Goal: Complete application form: Complete application form

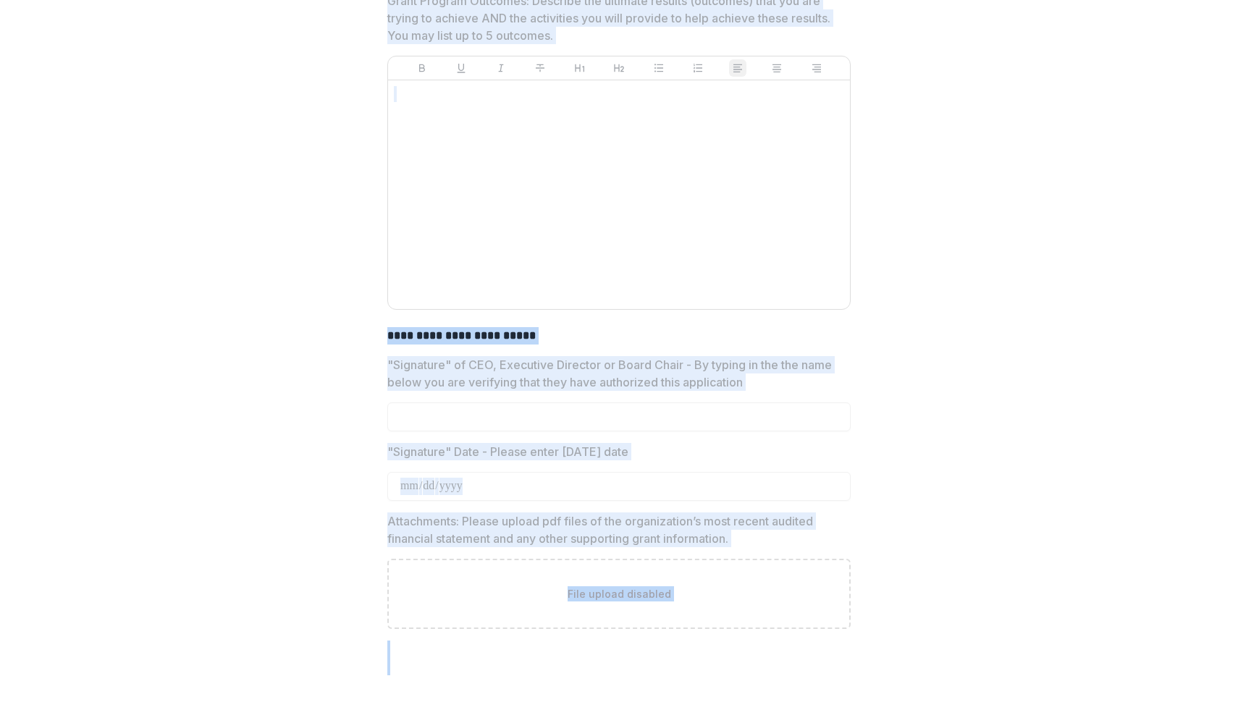
scroll to position [4950, 0]
drag, startPoint x: 384, startPoint y: 202, endPoint x: 775, endPoint y: 549, distance: 522.6
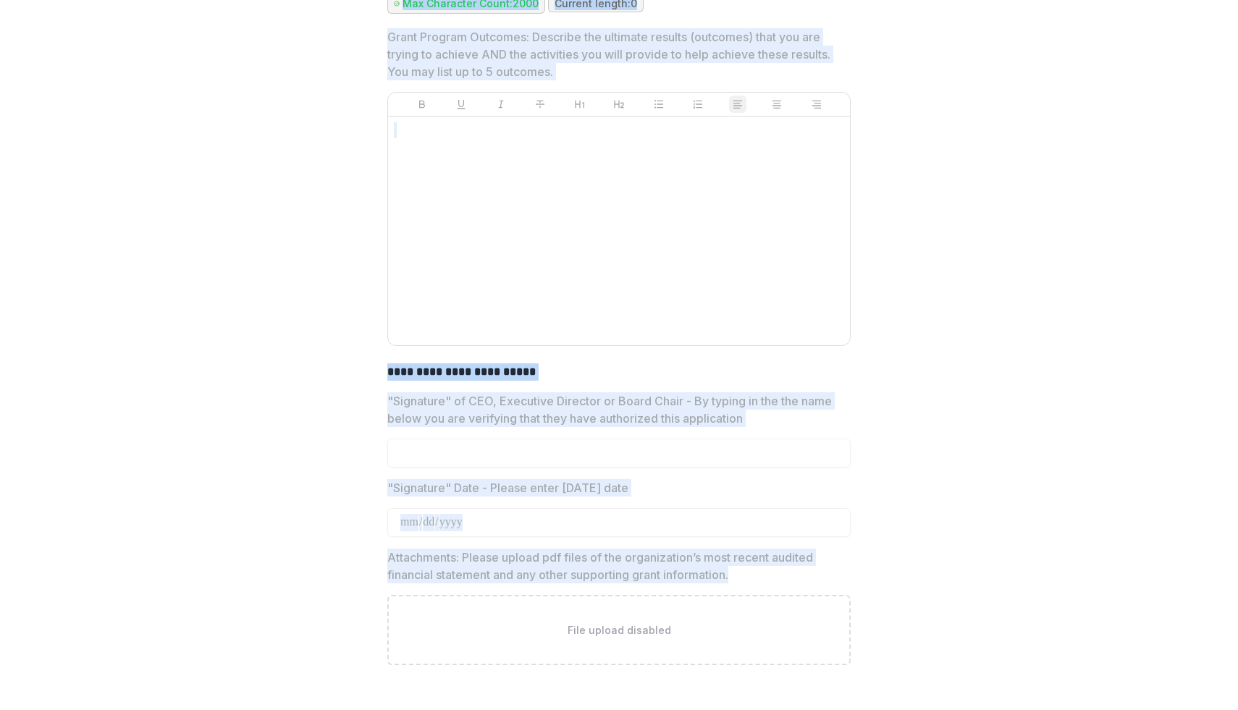
scroll to position [4839, 0]
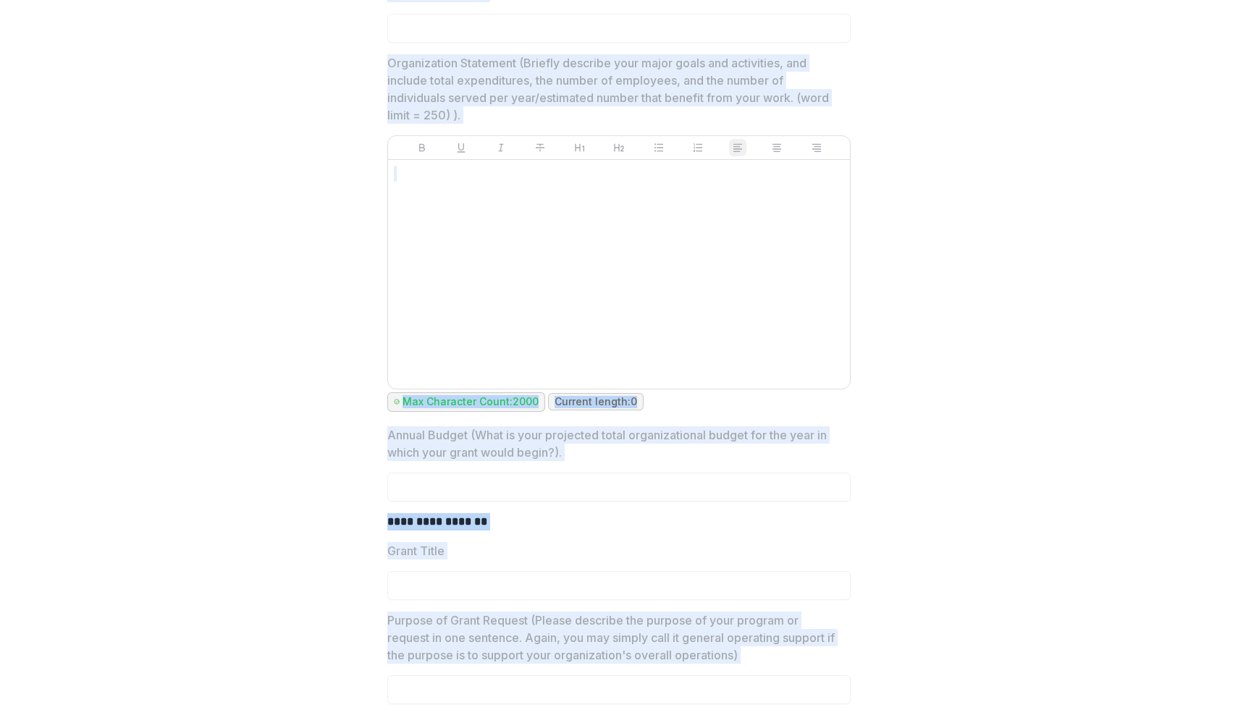
scroll to position [3295, 0]
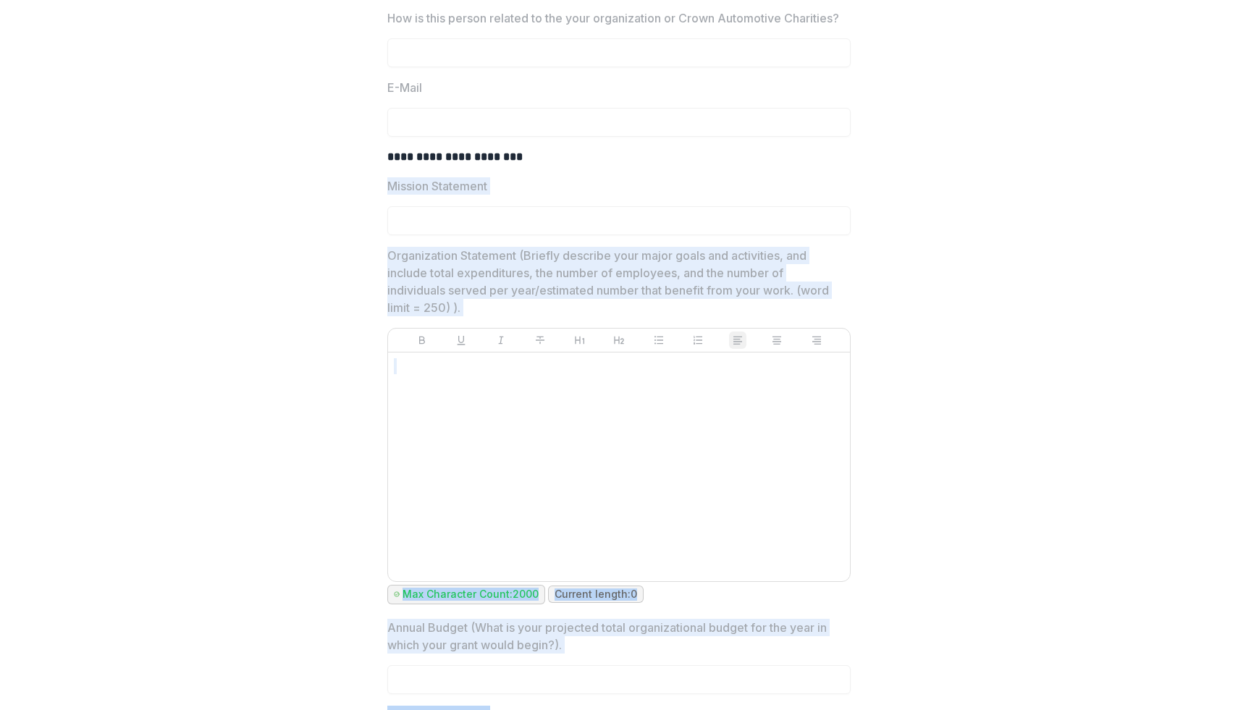
drag, startPoint x: 570, startPoint y: 146, endPoint x: 340, endPoint y: 230, distance: 245.7
copy div "**********"
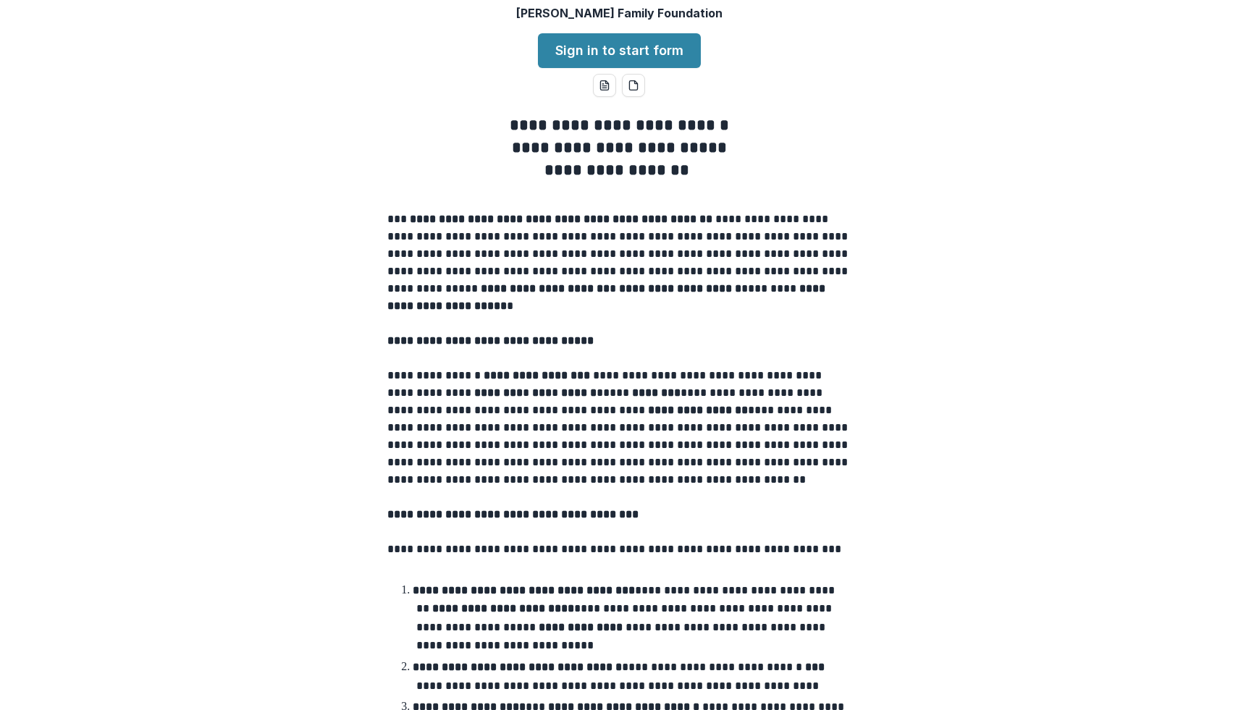
scroll to position [0, 0]
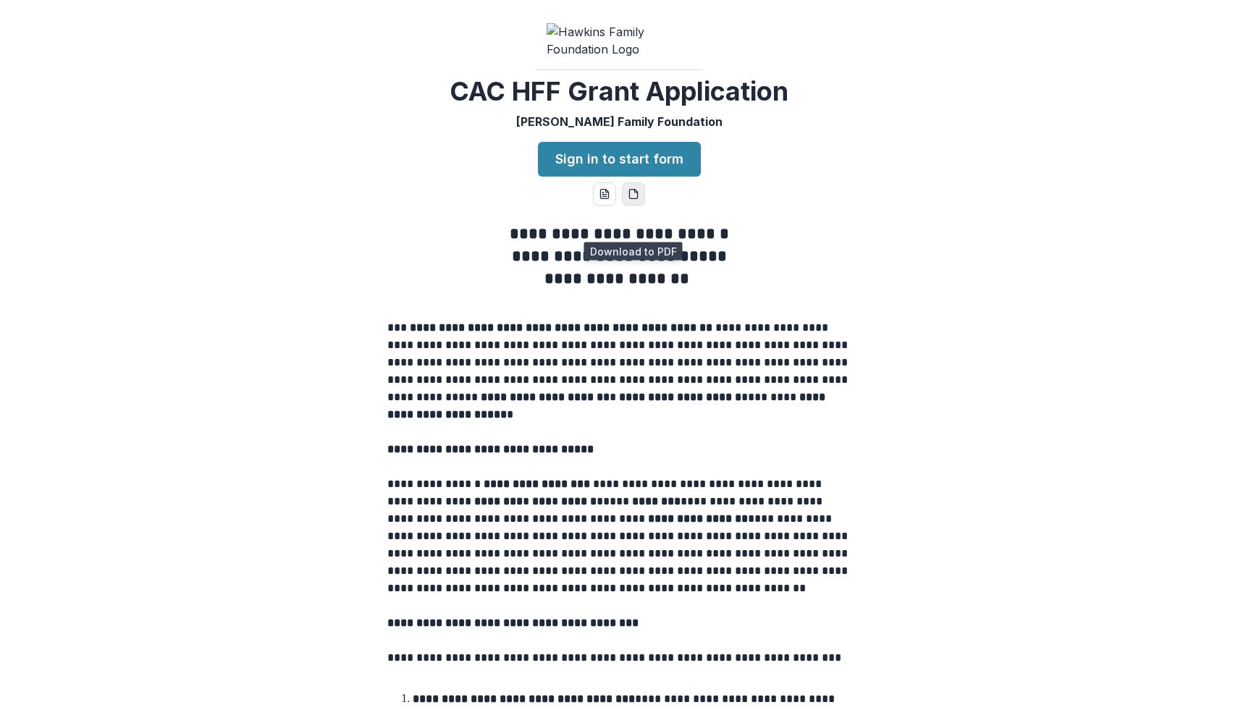
click at [628, 200] on icon "pdf-download" at bounding box center [634, 194] width 12 height 12
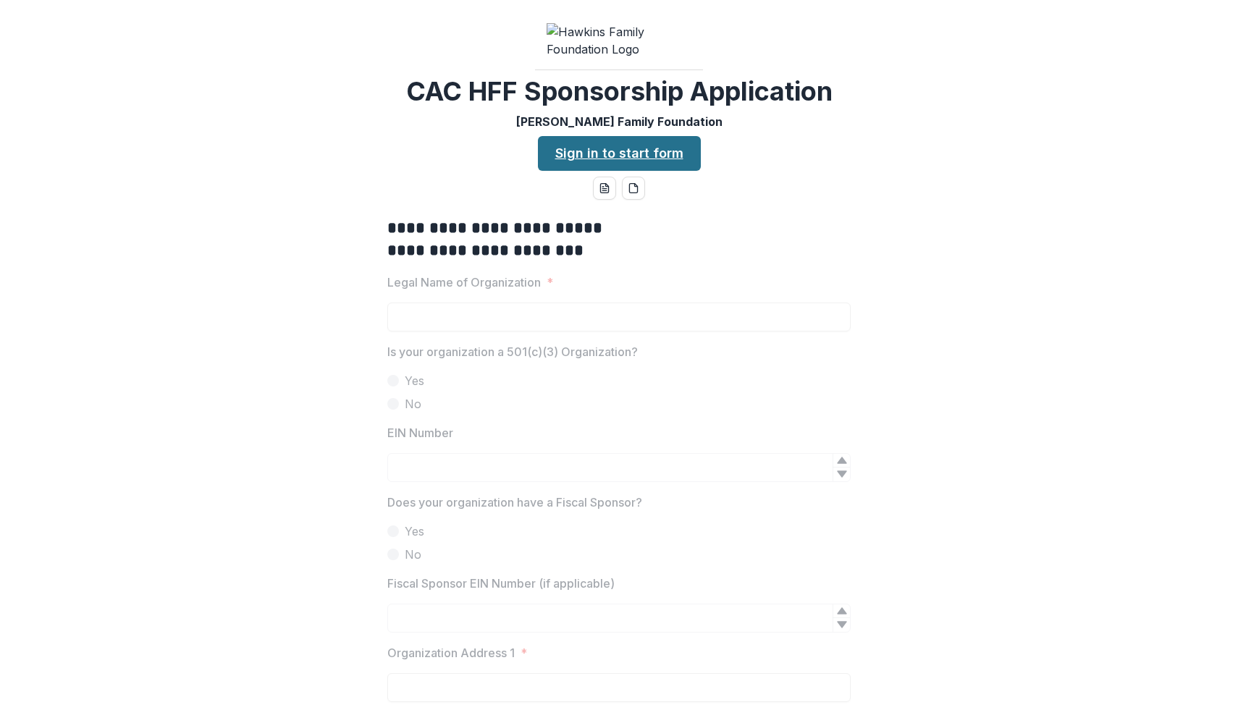
click at [651, 171] on link "Sign in to start form" at bounding box center [619, 153] width 163 height 35
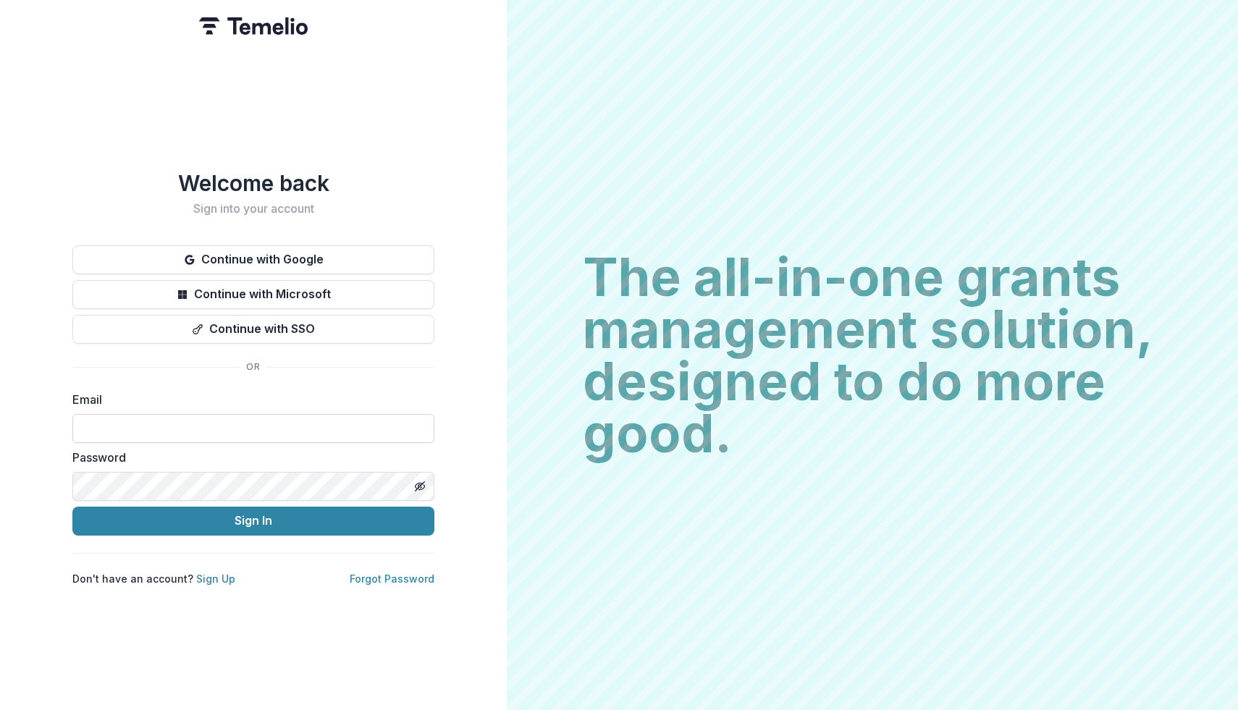
click at [286, 417] on input at bounding box center [253, 428] width 362 height 29
type input "**********"
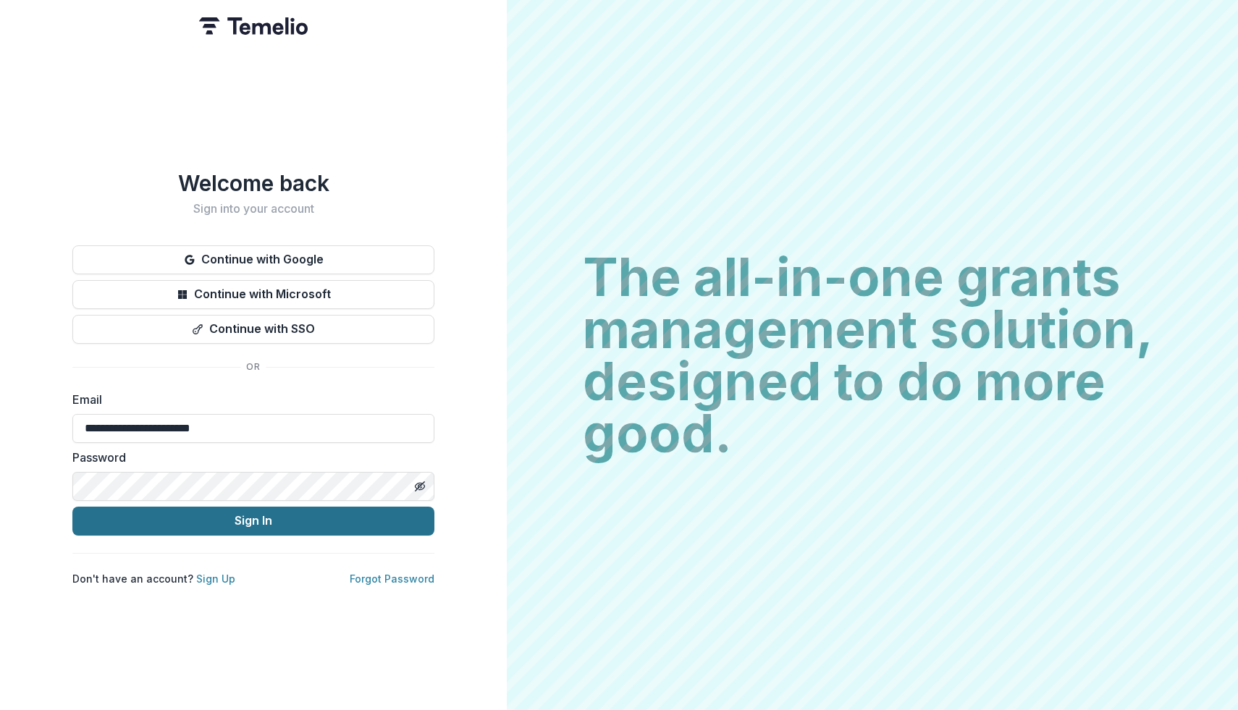
click at [355, 515] on button "Sign In" at bounding box center [253, 521] width 362 height 29
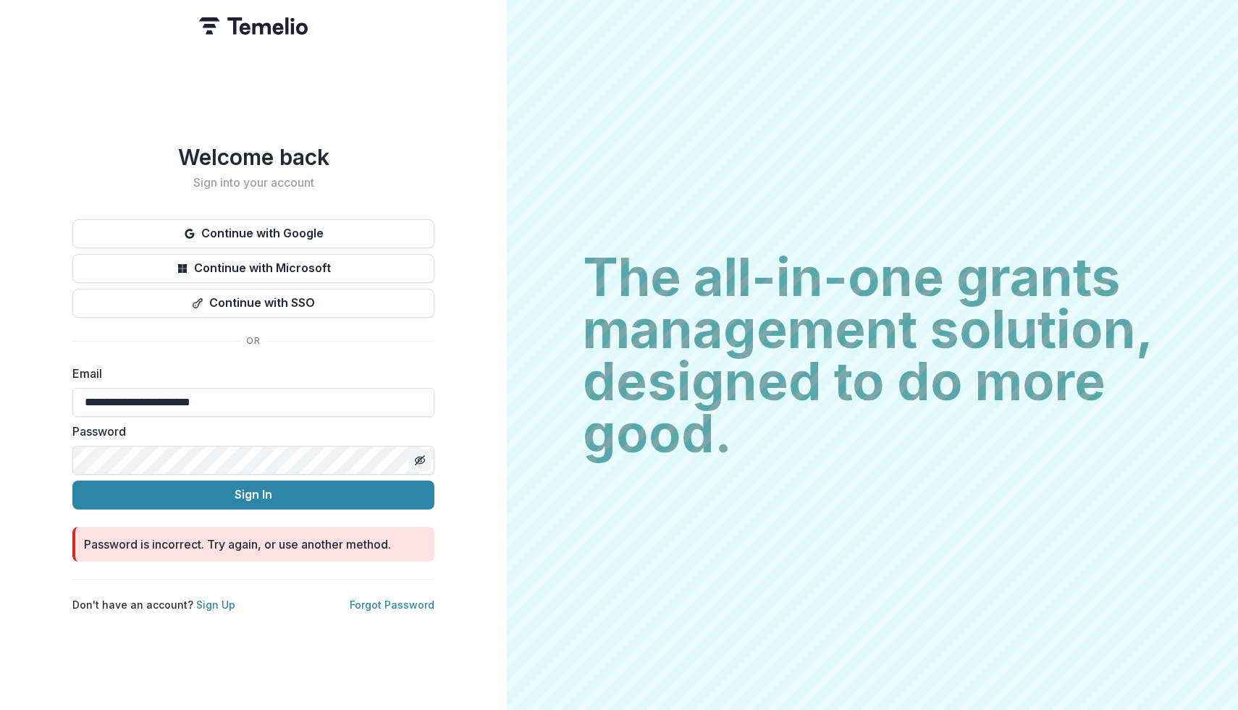
click at [424, 455] on line "Toggle password visibility" at bounding box center [420, 459] width 9 height 9
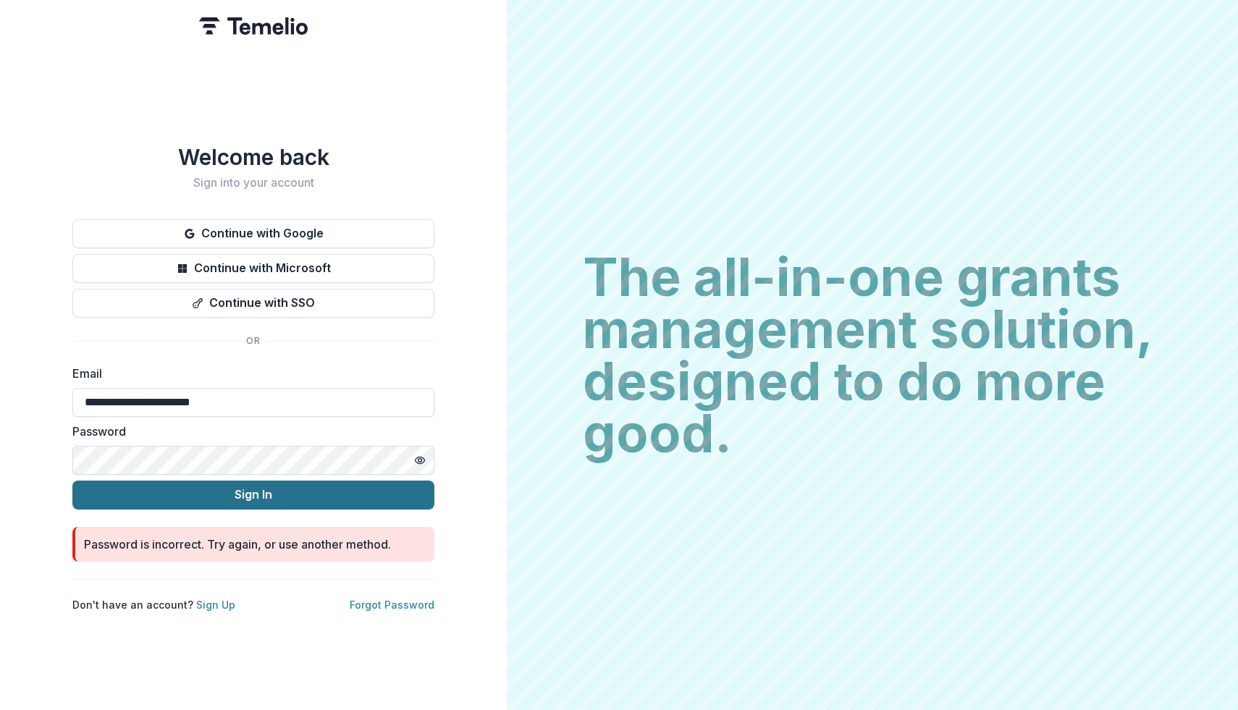
click at [384, 485] on button "Sign In" at bounding box center [253, 495] width 362 height 29
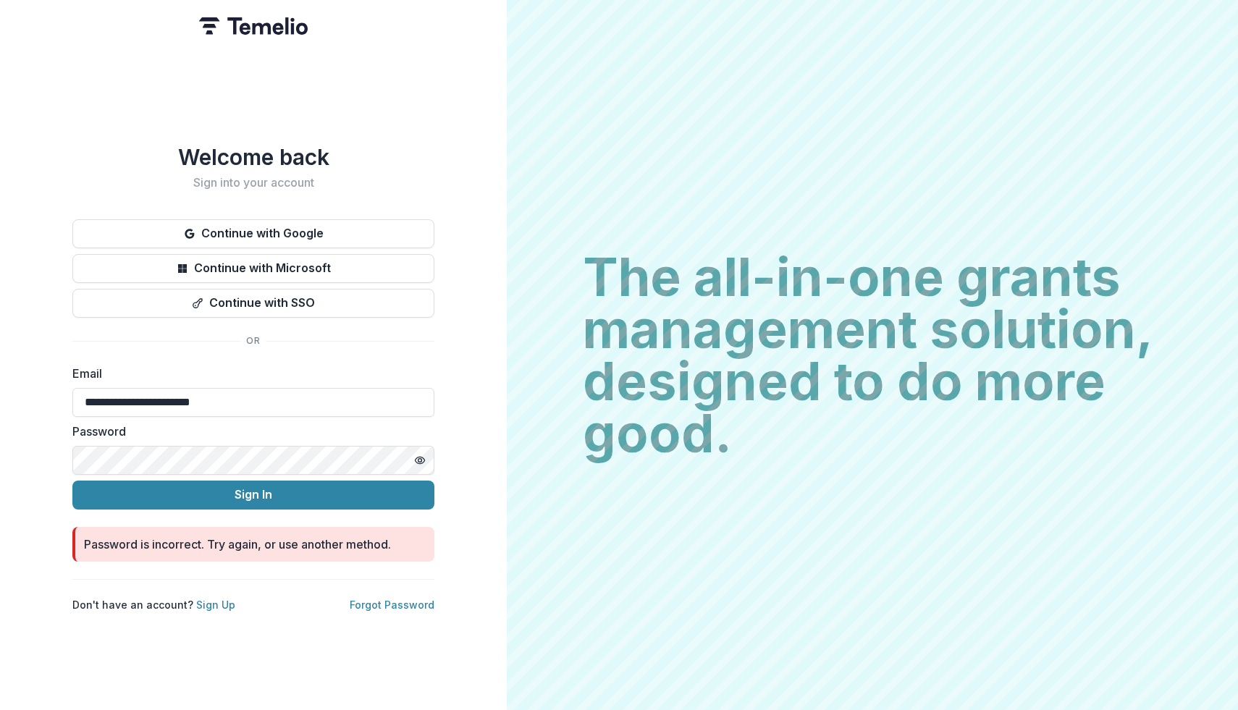
click at [334, 470] on form "**********" at bounding box center [253, 463] width 362 height 197
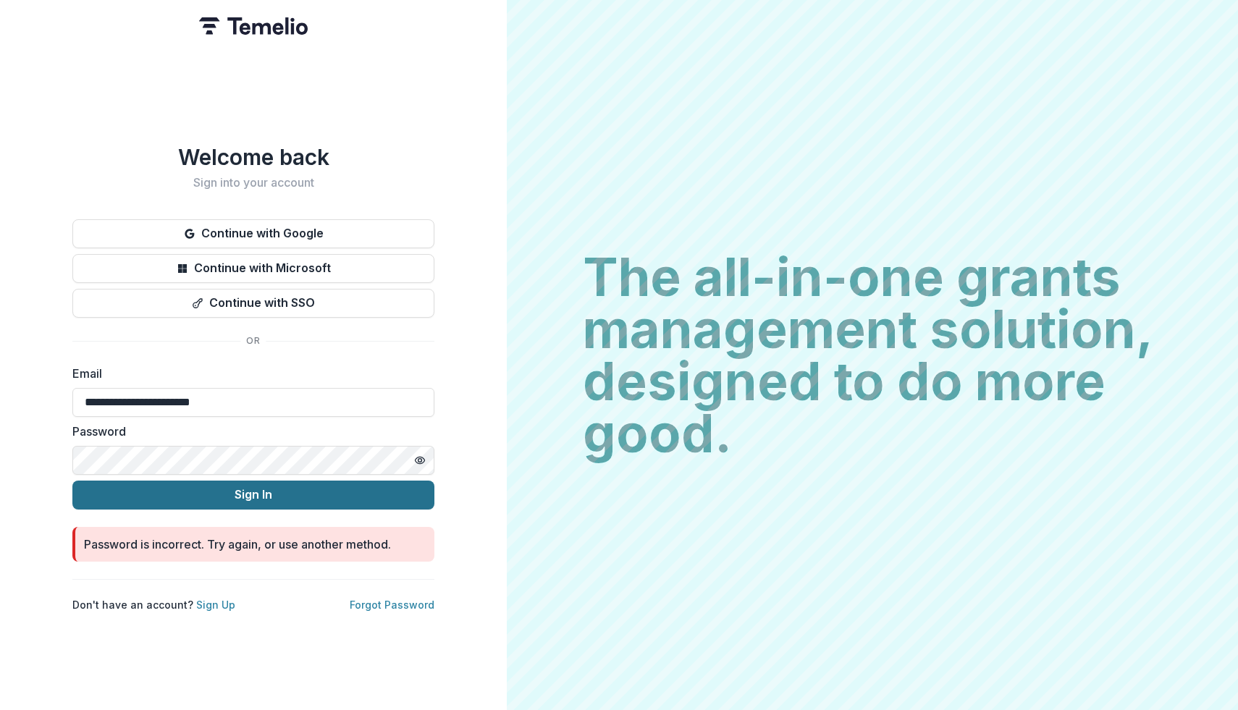
click at [258, 483] on button "Sign In" at bounding box center [253, 495] width 362 height 29
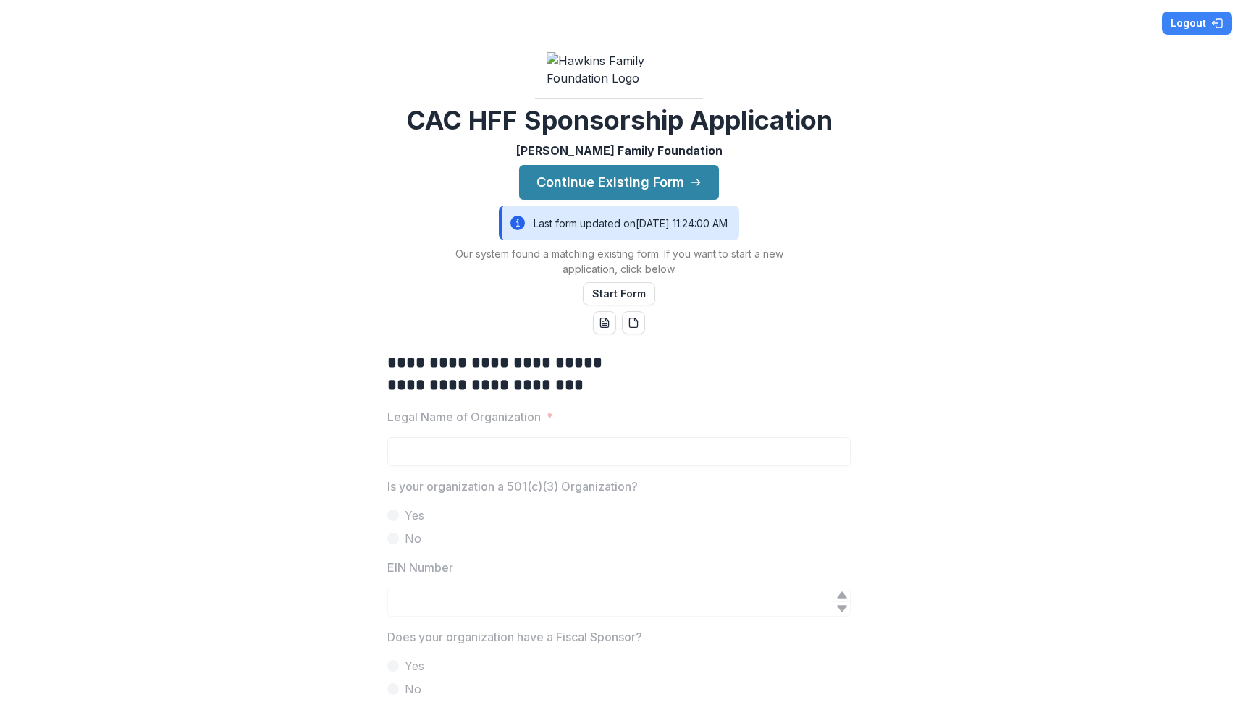
scroll to position [79, 0]
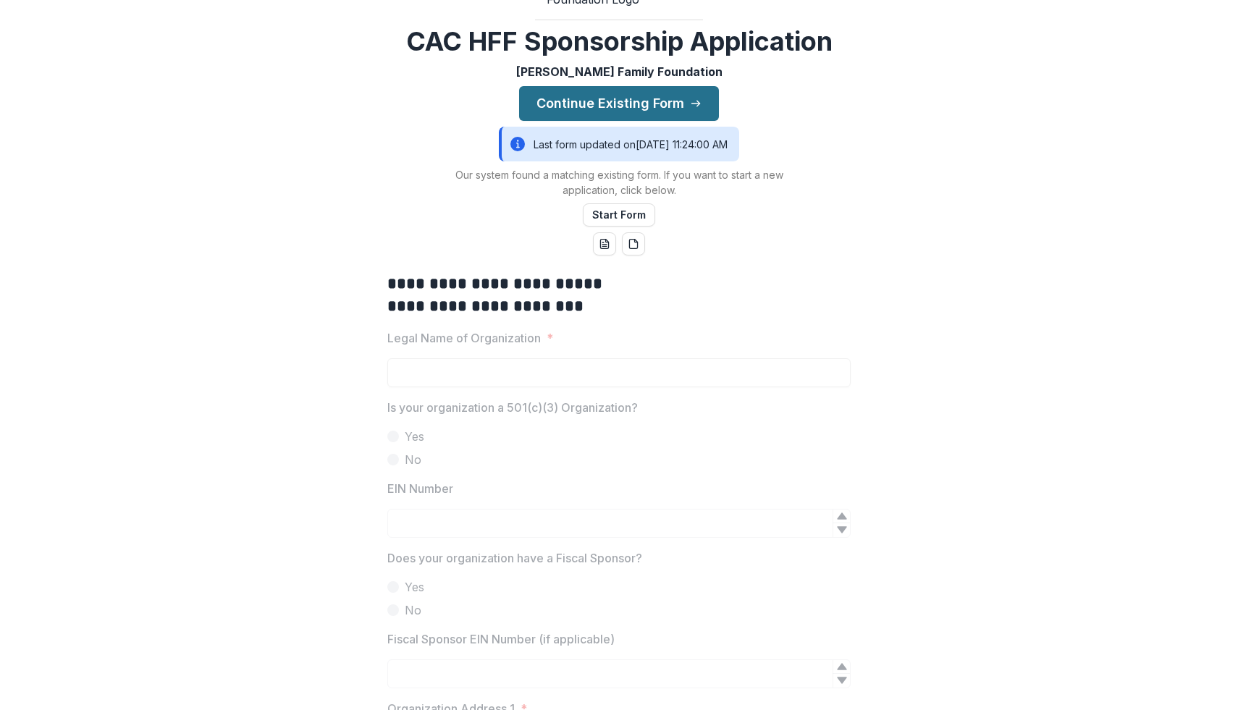
click at [582, 121] on button "Continue Existing Form" at bounding box center [619, 103] width 200 height 35
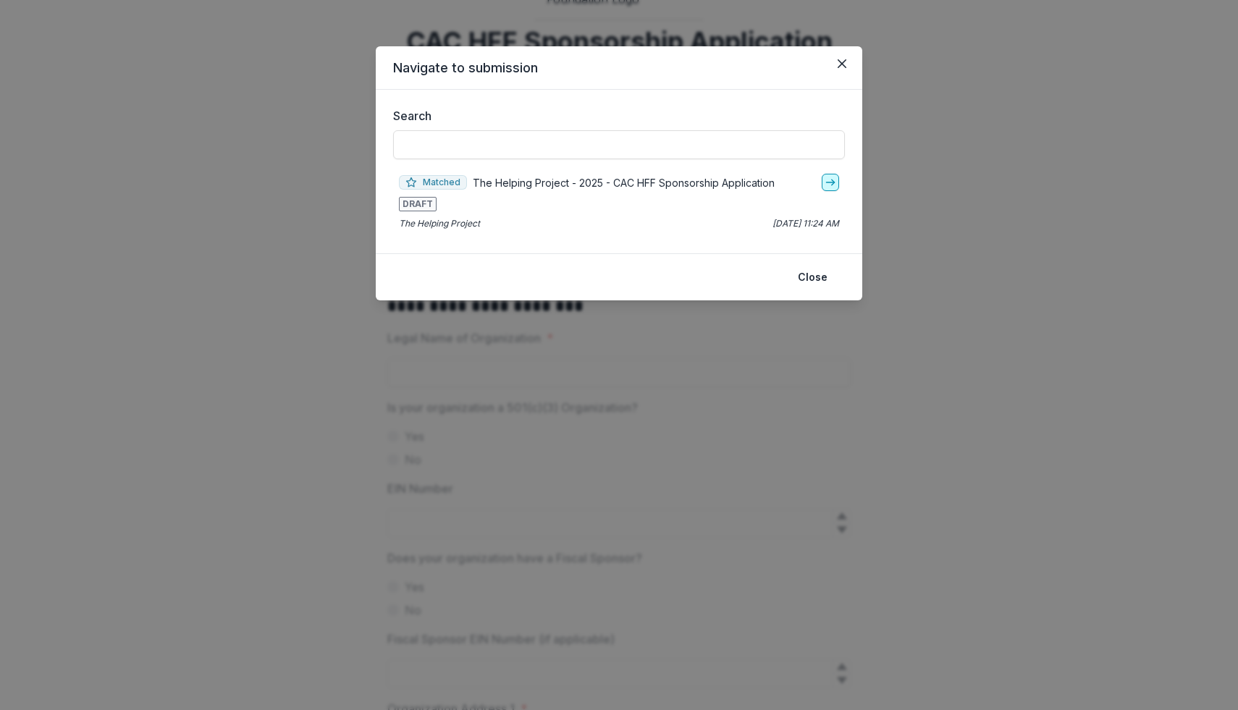
click at [830, 185] on icon "go-to" at bounding box center [831, 183] width 12 height 12
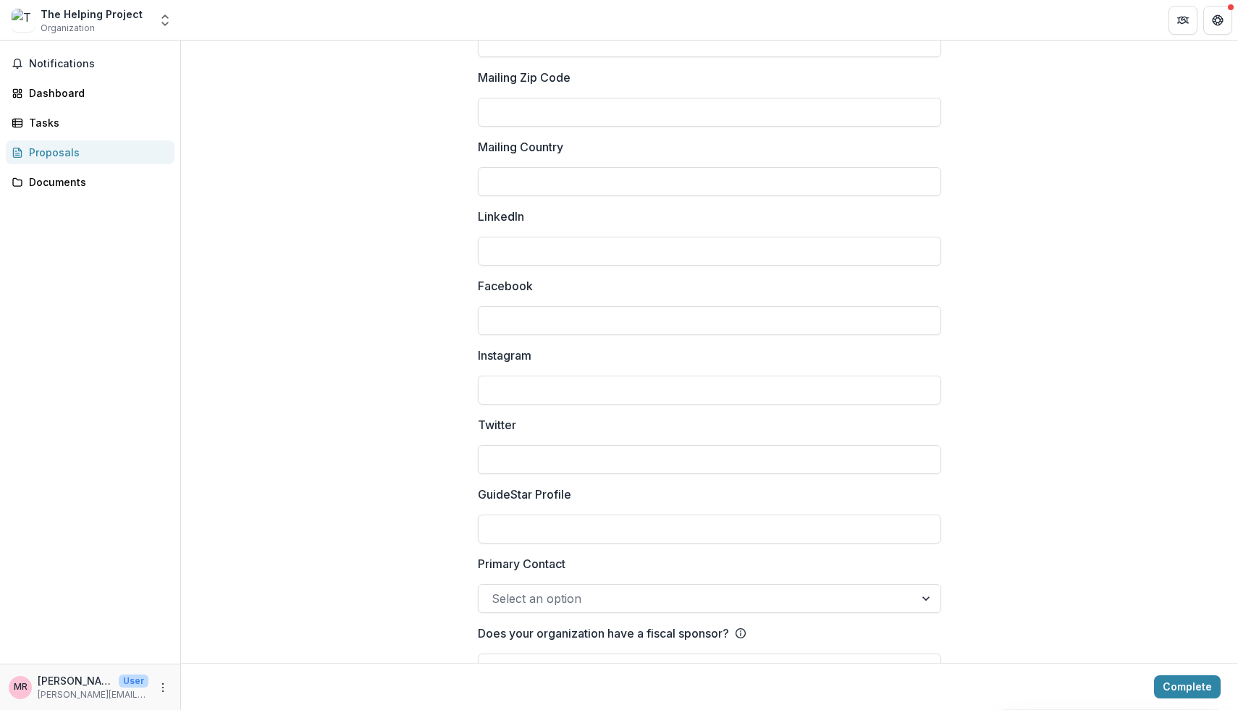
scroll to position [1846, 0]
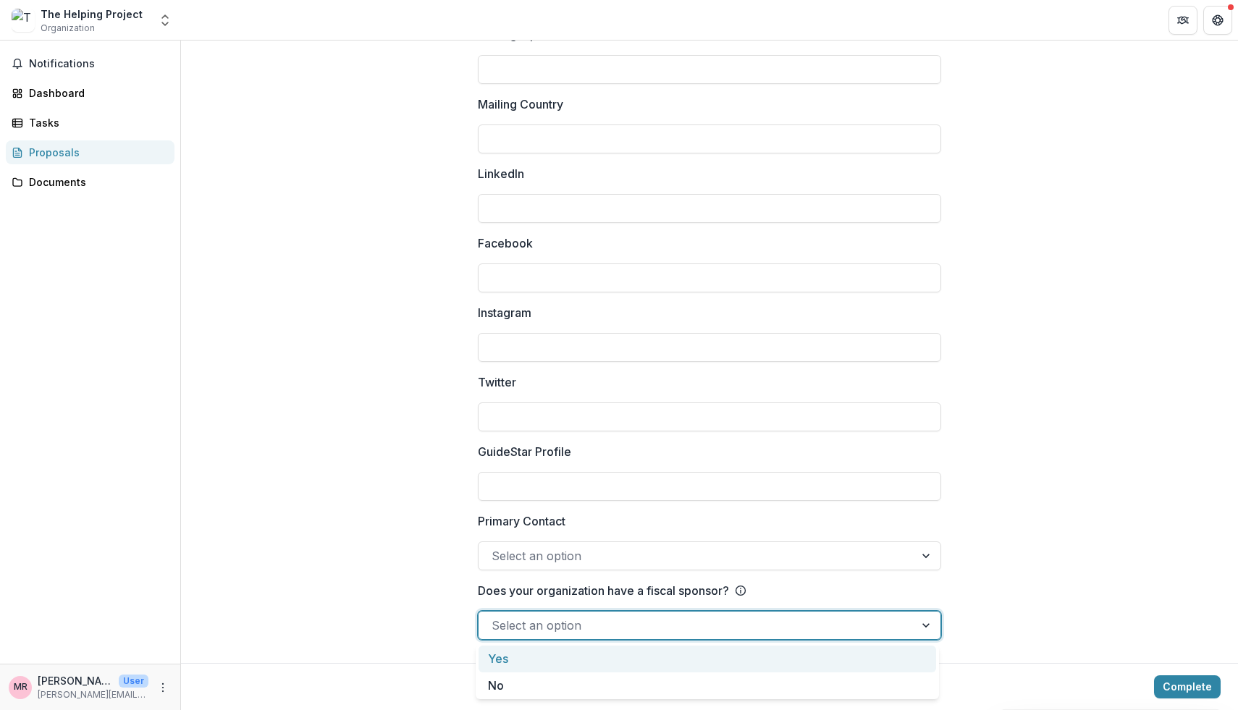
click at [563, 622] on div at bounding box center [697, 625] width 410 height 20
click at [563, 623] on div at bounding box center [697, 625] width 410 height 20
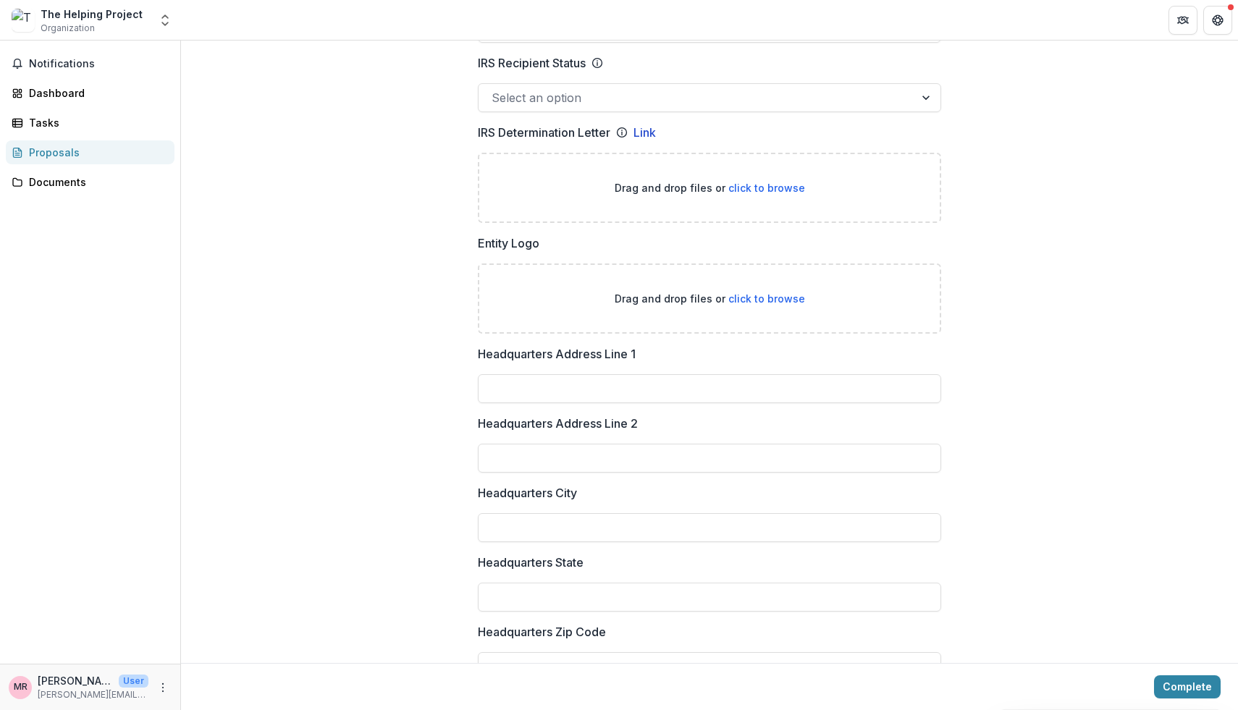
scroll to position [0, 0]
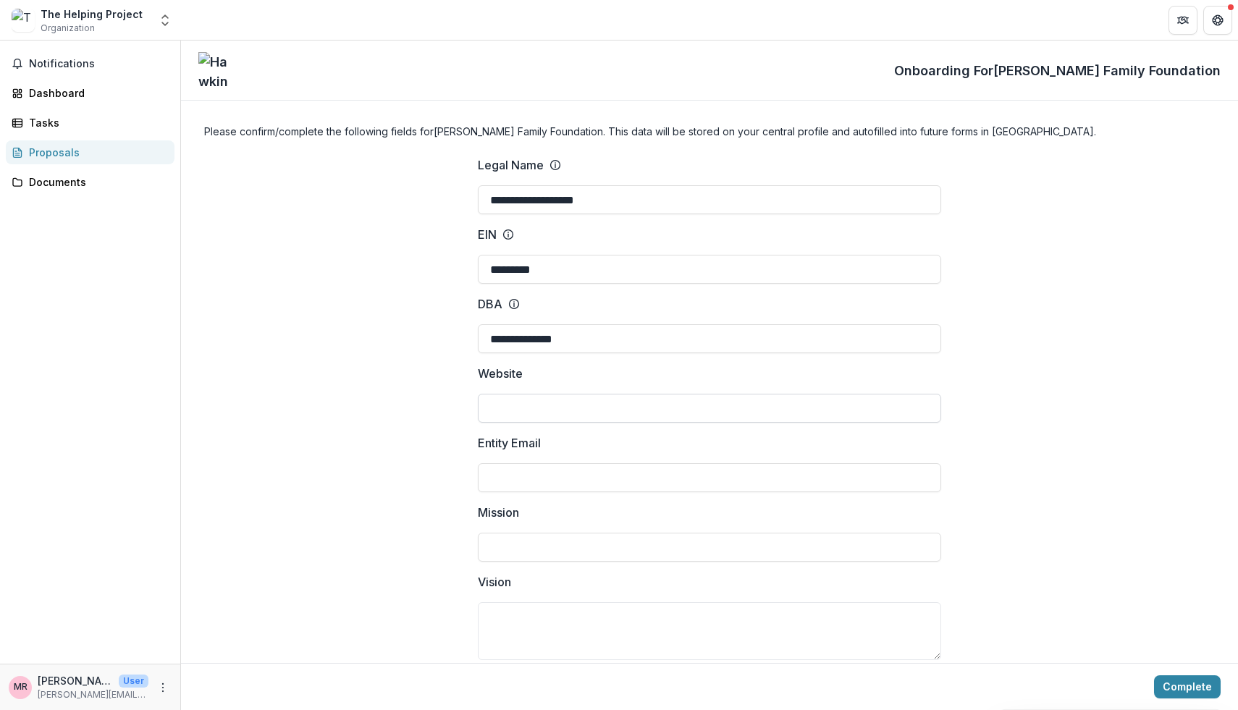
click at [738, 415] on input "Website" at bounding box center [709, 408] width 463 height 29
type input "**********"
click at [665, 473] on input "Entity Email" at bounding box center [709, 477] width 463 height 29
type input "**********"
click at [628, 553] on input "Mission" at bounding box center [709, 547] width 463 height 29
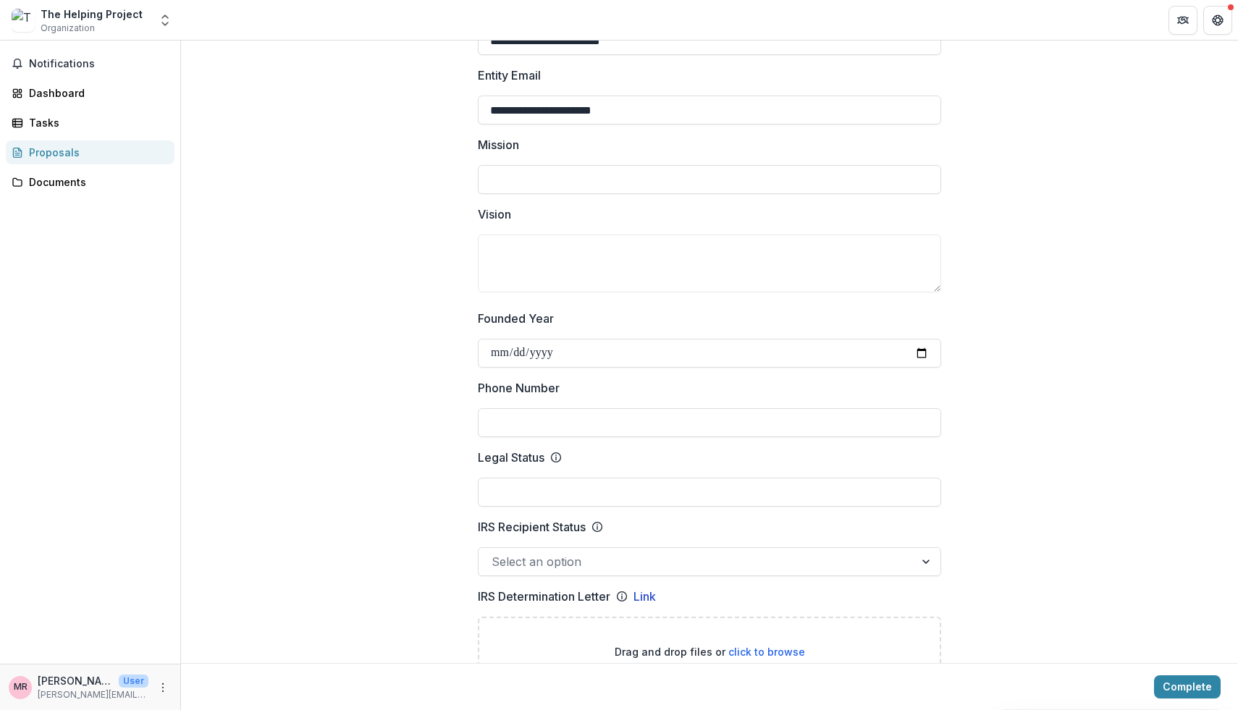
scroll to position [387, 0]
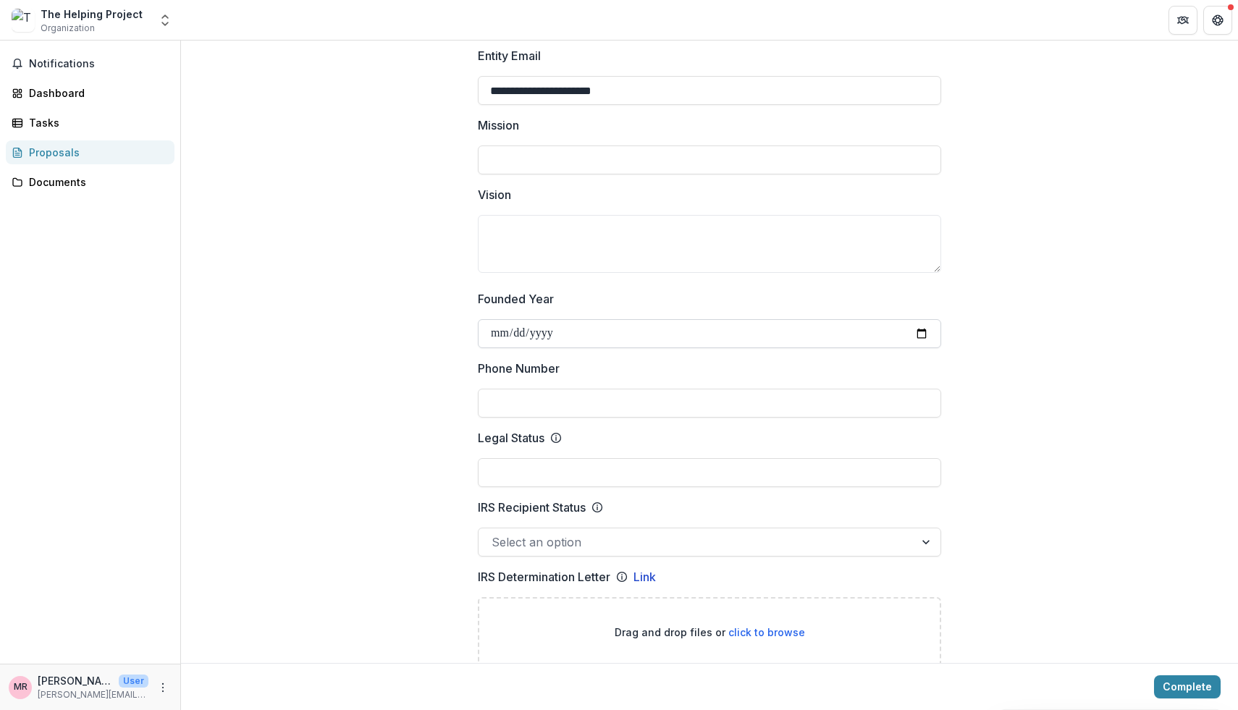
click at [927, 333] on input "Founded Year" at bounding box center [709, 333] width 463 height 29
click at [925, 334] on input "Founded Year" at bounding box center [709, 333] width 463 height 29
type input "**********"
click at [556, 401] on input "Phone Number" at bounding box center [709, 403] width 463 height 29
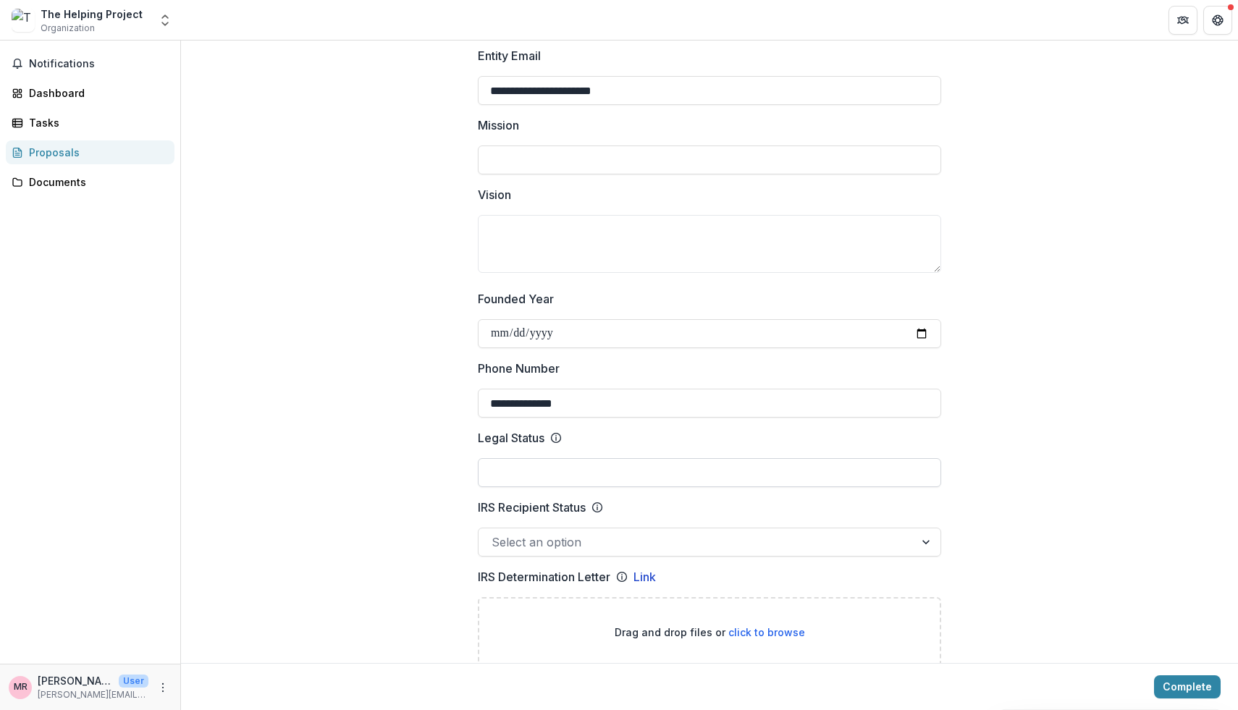
type input "**********"
click at [566, 473] on input "Legal Status" at bounding box center [709, 472] width 463 height 29
type input "*******"
click at [557, 547] on div at bounding box center [697, 542] width 410 height 20
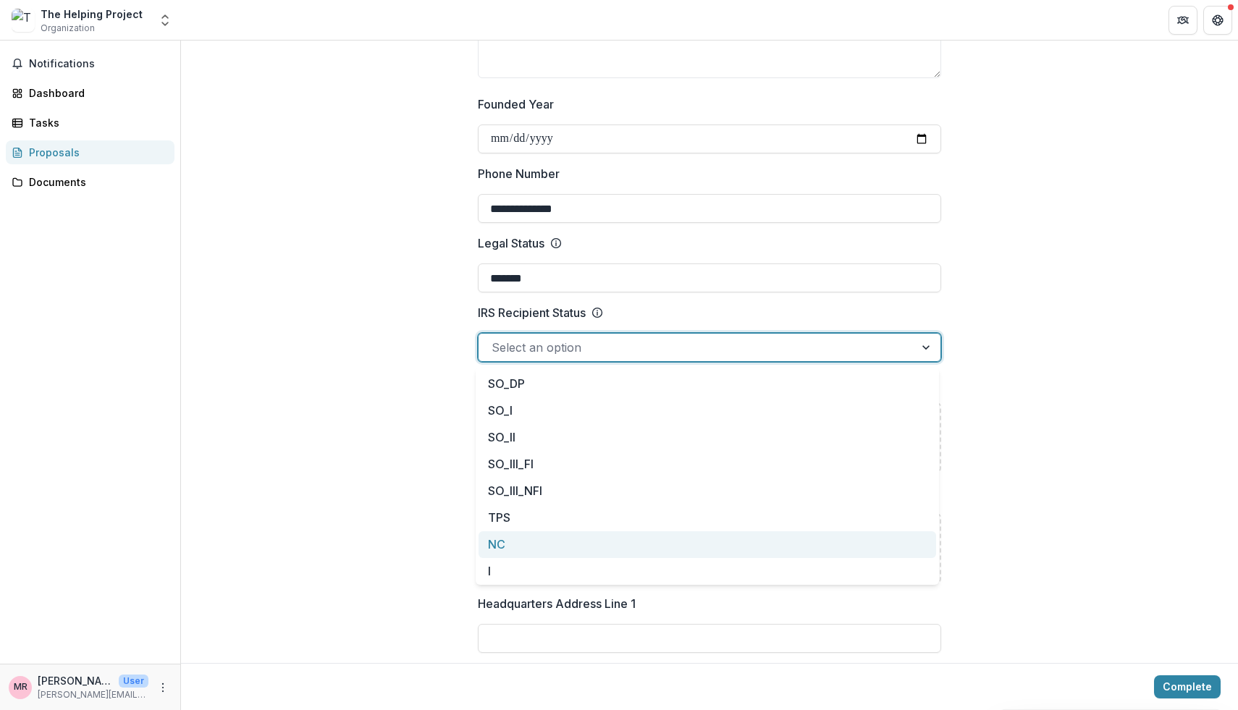
scroll to position [0, 0]
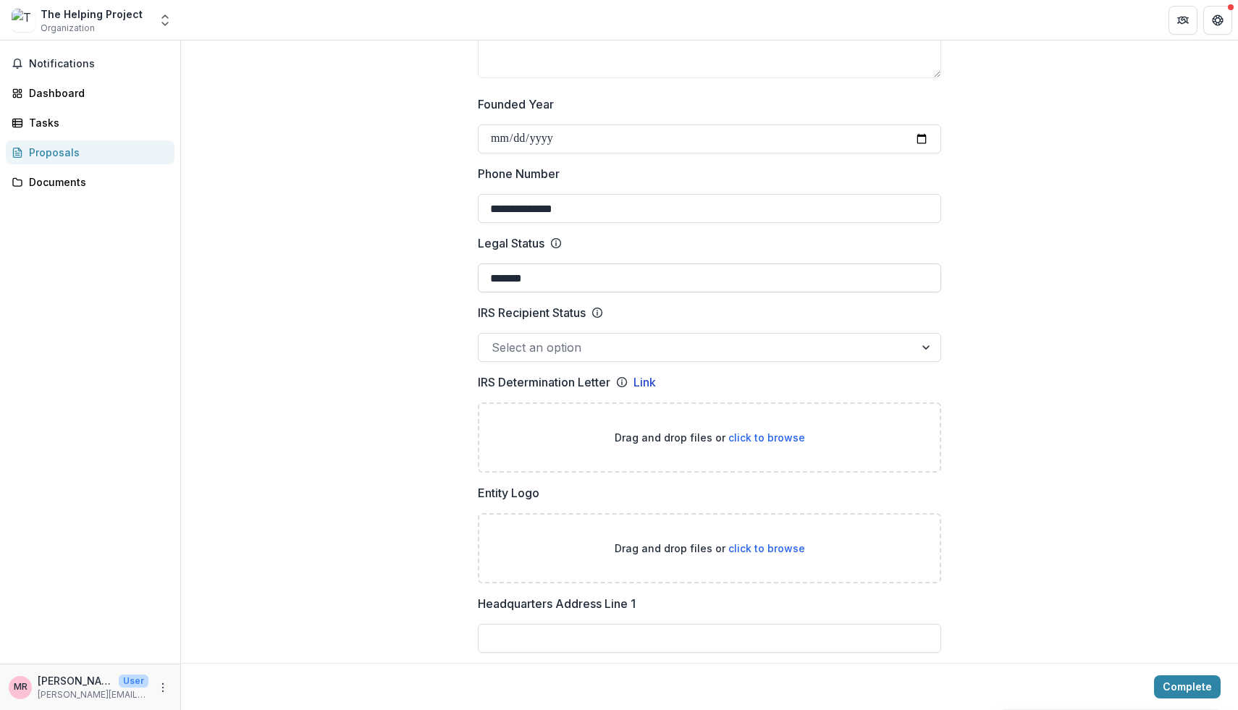
click at [591, 280] on input "*******" at bounding box center [709, 278] width 463 height 29
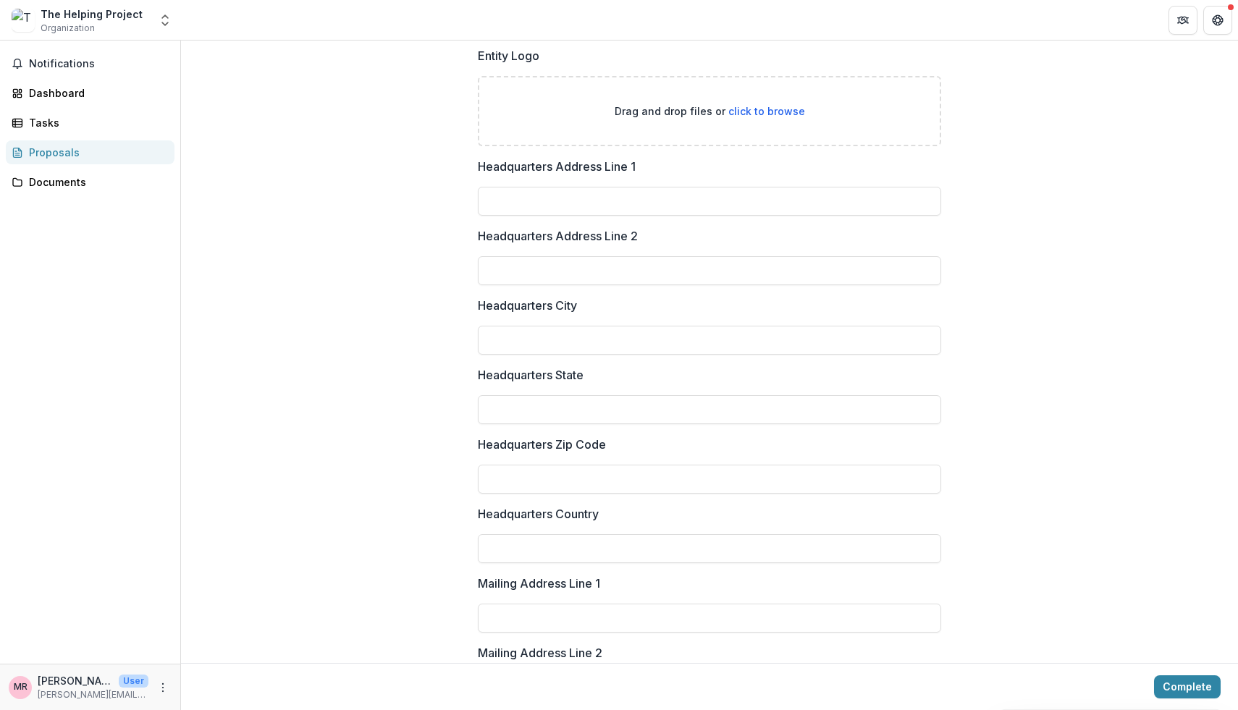
scroll to position [1846, 0]
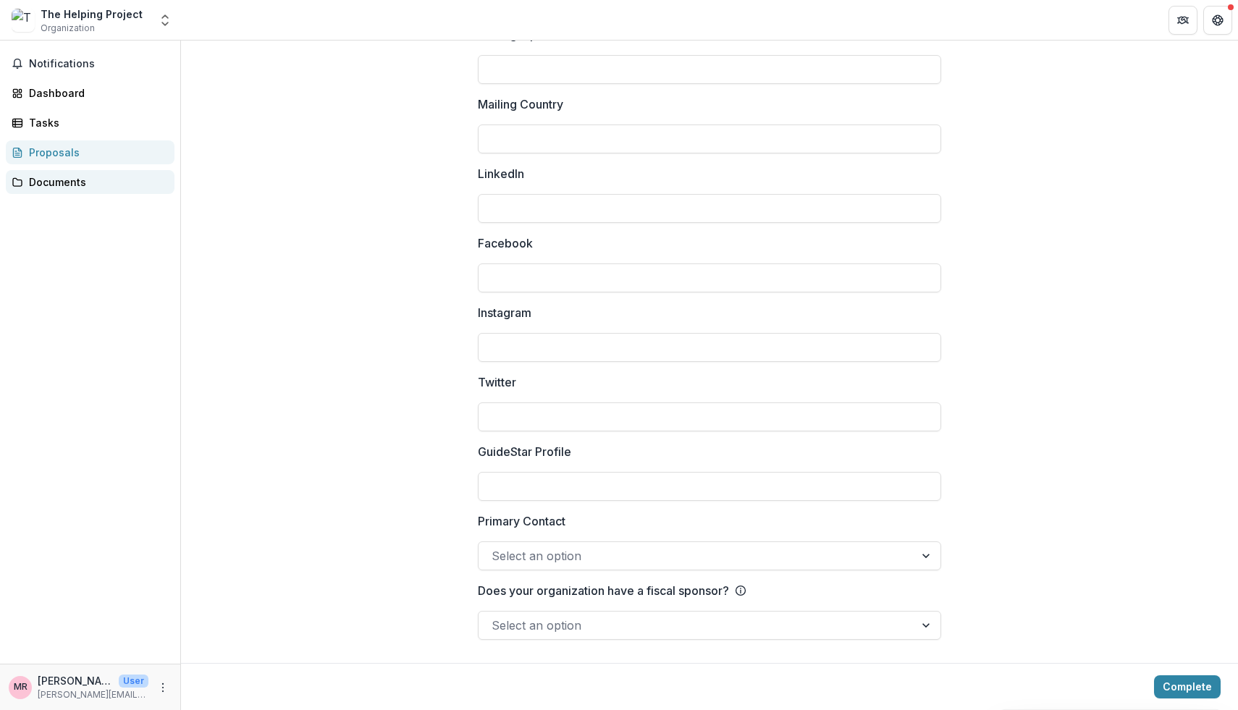
click at [68, 180] on div "Documents" at bounding box center [96, 181] width 134 height 15
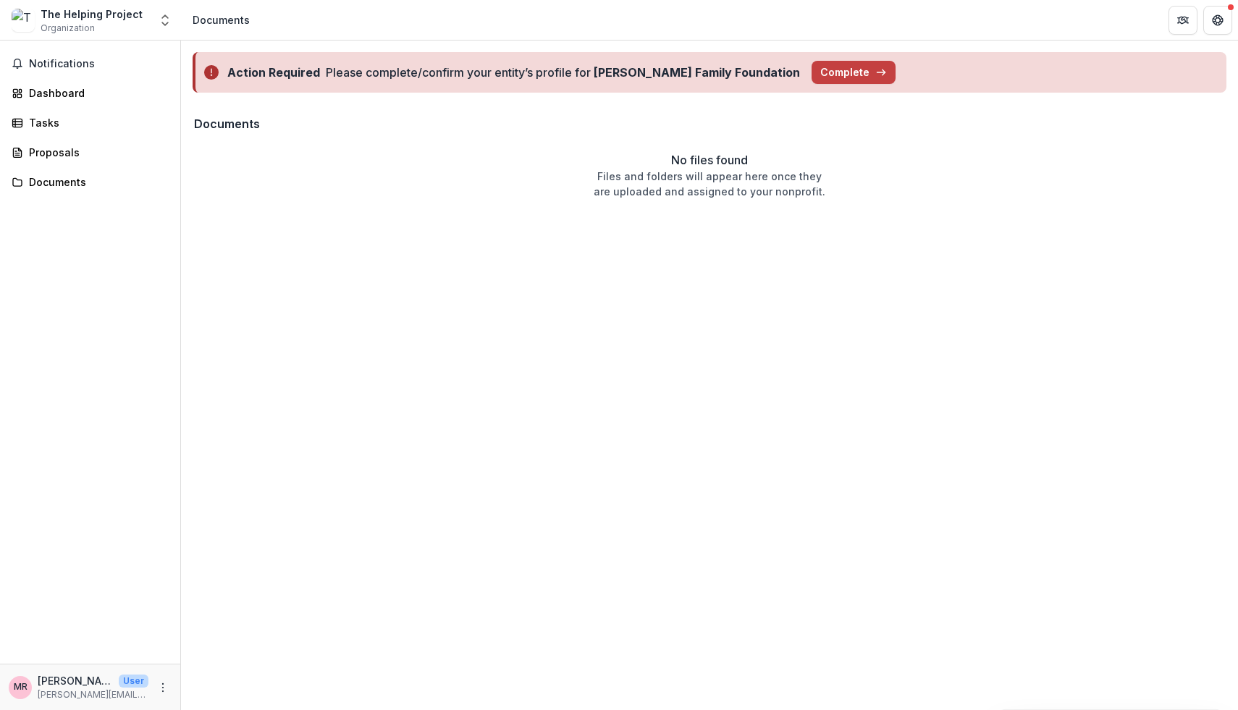
click at [54, 138] on div "Notifications Dashboard Tasks Proposals Documents" at bounding box center [90, 352] width 180 height 623
click at [47, 121] on div "Tasks" at bounding box center [96, 122] width 134 height 15
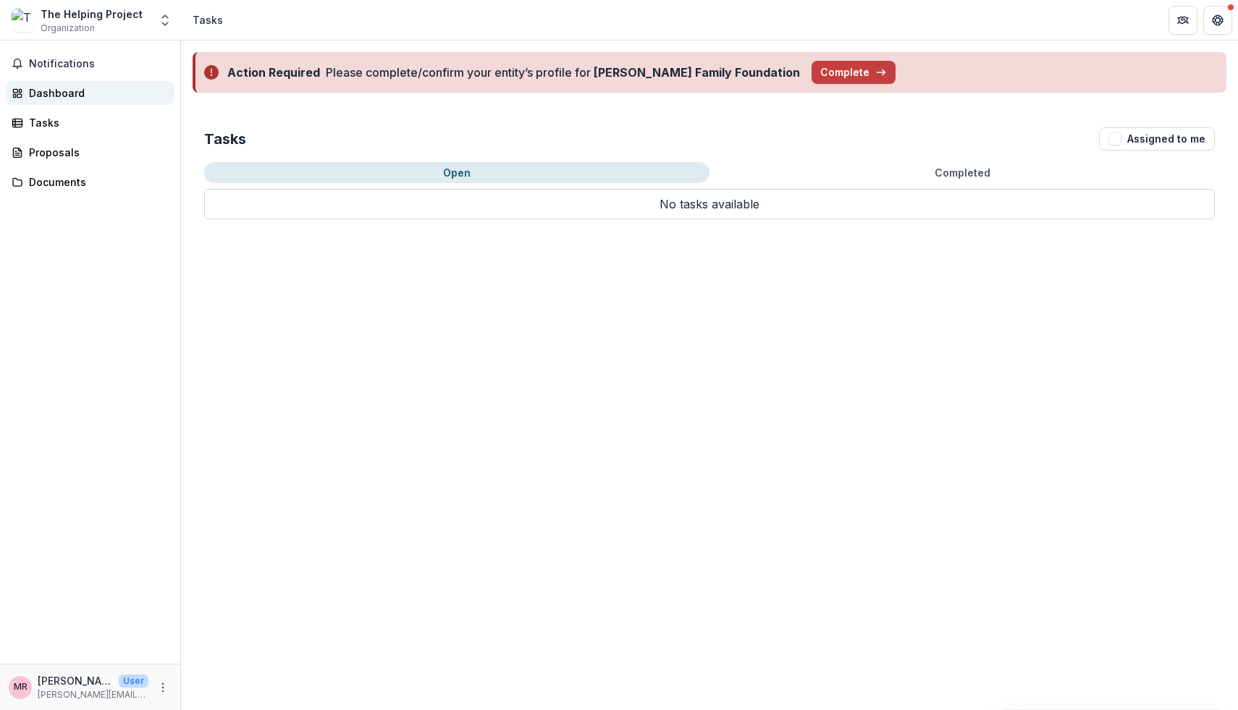
click at [85, 95] on div "Dashboard" at bounding box center [96, 92] width 134 height 15
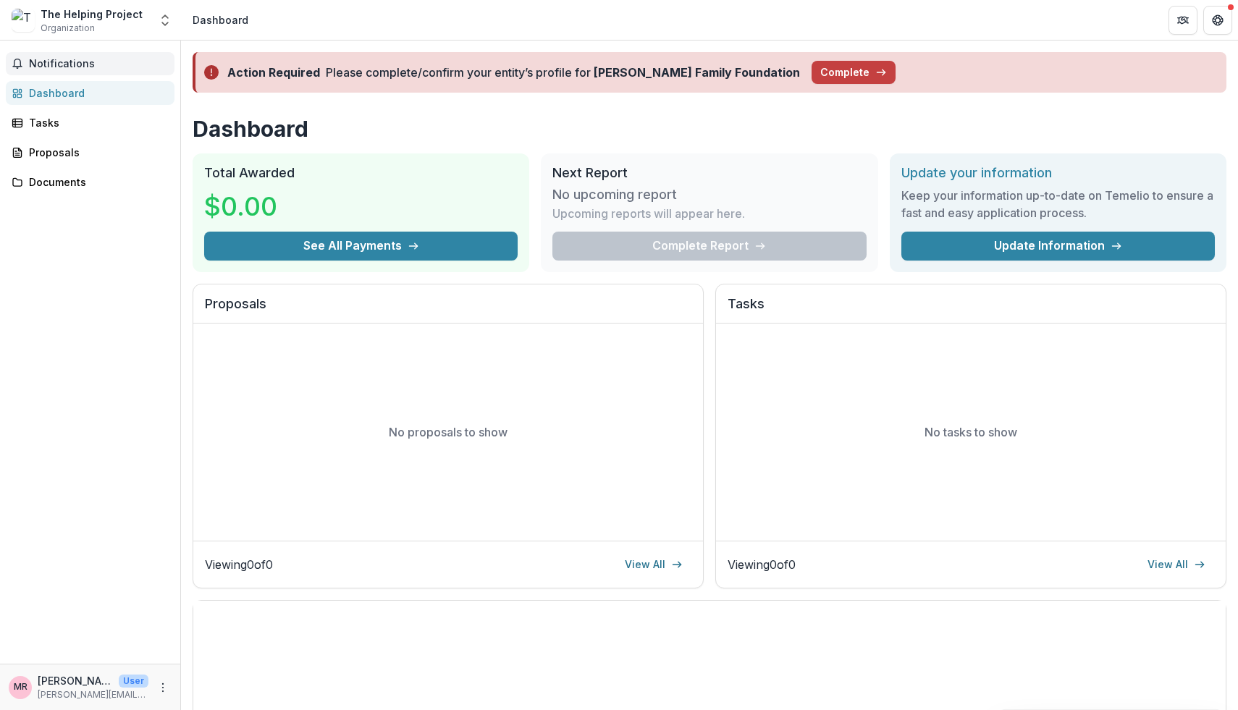
click at [25, 66] on button "Notifications" at bounding box center [90, 63] width 169 height 23
click at [22, 120] on rect at bounding box center [17, 123] width 9 height 8
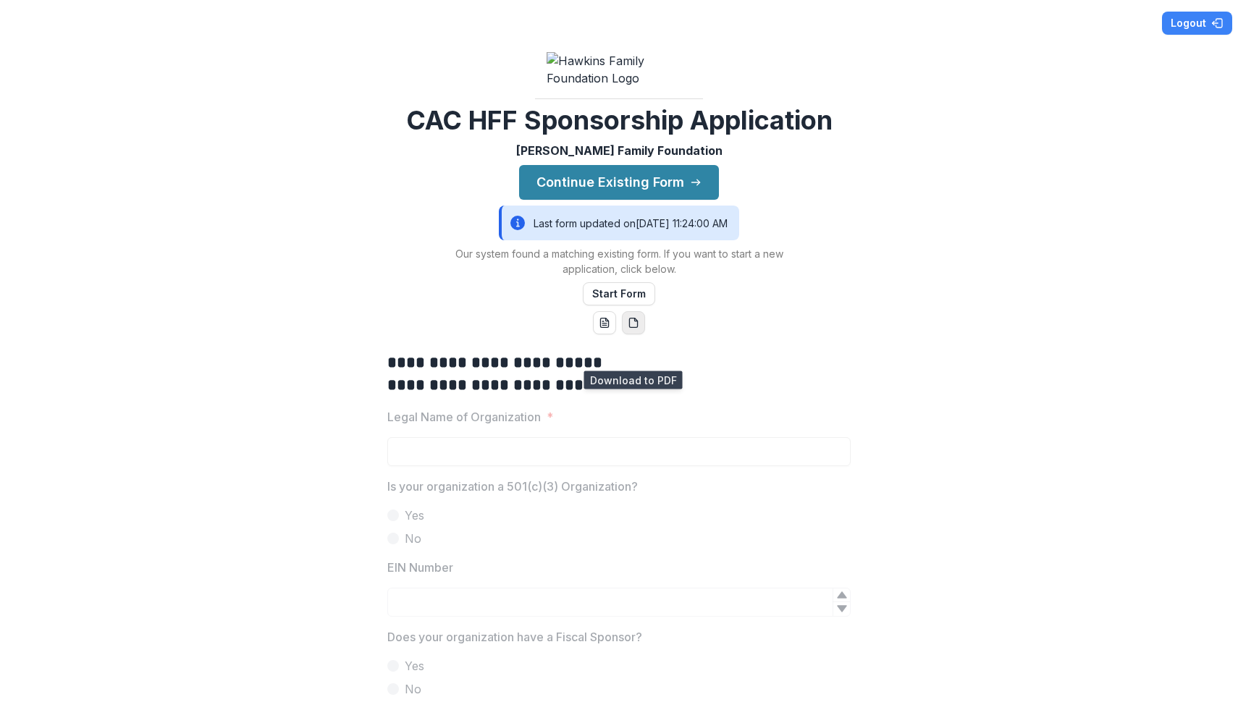
click at [628, 329] on icon "pdf-download" at bounding box center [634, 323] width 12 height 12
